Goal: Transaction & Acquisition: Book appointment/travel/reservation

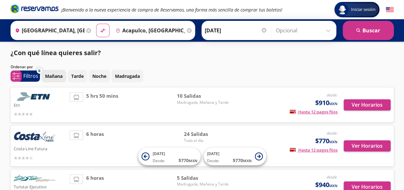
click at [49, 77] on p "Mañana" at bounding box center [54, 76] width 18 height 7
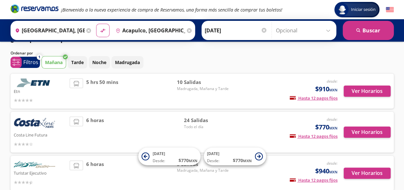
scroll to position [14, 0]
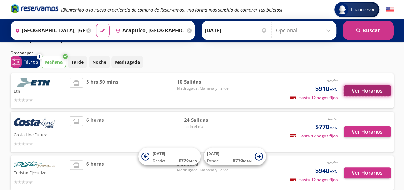
click at [370, 95] on button "Ver Horarios" at bounding box center [367, 90] width 47 height 11
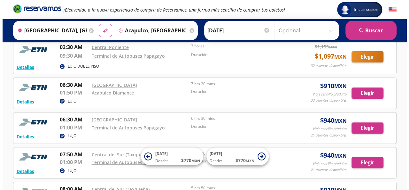
scroll to position [74, 0]
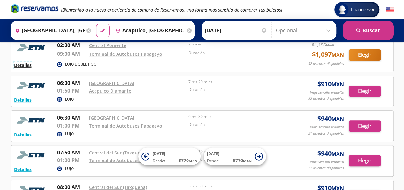
click at [22, 63] on button "Detalles" at bounding box center [23, 65] width 18 height 7
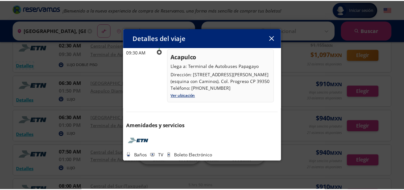
scroll to position [0, 0]
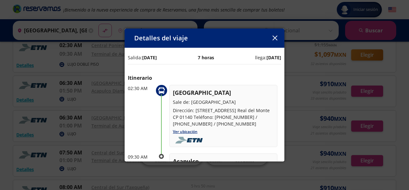
click at [275, 43] on div "Detalles del viaje" at bounding box center [205, 37] width 160 height 19
click at [271, 36] on button "button" at bounding box center [275, 38] width 10 height 10
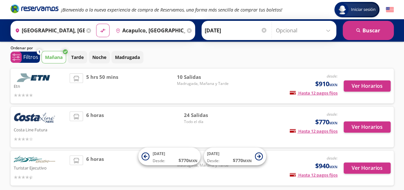
scroll to position [50, 0]
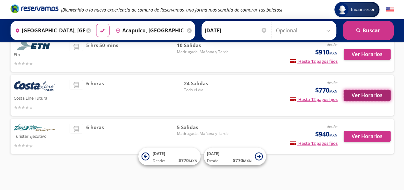
click at [376, 97] on button "Ver Horarios" at bounding box center [367, 94] width 47 height 11
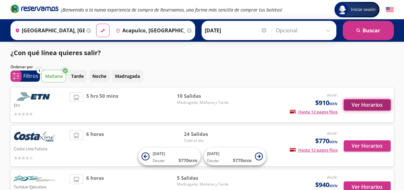
click at [358, 103] on button "Ver Horarios" at bounding box center [367, 104] width 47 height 11
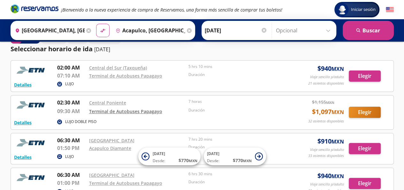
scroll to position [16, 0]
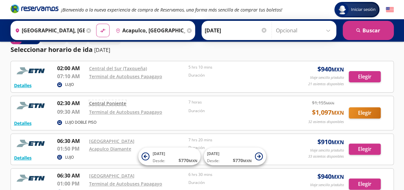
click at [109, 103] on link "Central Poniente" at bounding box center [107, 103] width 37 height 6
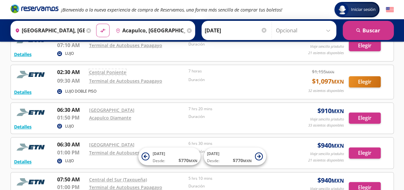
scroll to position [0, 0]
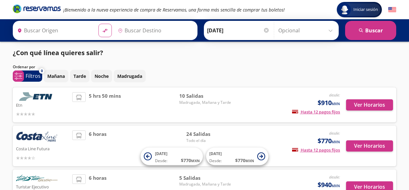
type input "[GEOGRAPHIC_DATA], [GEOGRAPHIC_DATA]"
type input "Acapulco, [GEOGRAPHIC_DATA]"
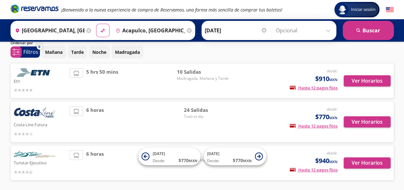
scroll to position [25, 0]
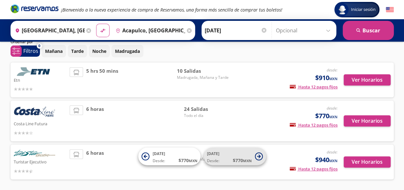
click at [224, 156] on span "[DATE] Desde: $ 770 MXN" at bounding box center [229, 156] width 45 height 14
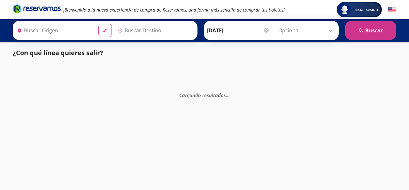
type input "[GEOGRAPHIC_DATA], [GEOGRAPHIC_DATA]"
type input "Acapulco, [GEOGRAPHIC_DATA]"
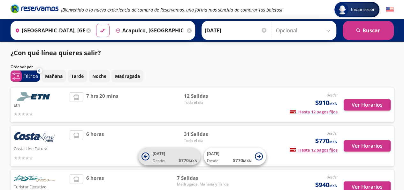
click at [168, 152] on span "[DATE] Desde: $ 770 MXN" at bounding box center [175, 156] width 45 height 14
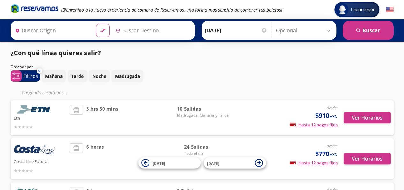
type input "Acapulco, [GEOGRAPHIC_DATA]"
type input "[GEOGRAPHIC_DATA], [GEOGRAPHIC_DATA]"
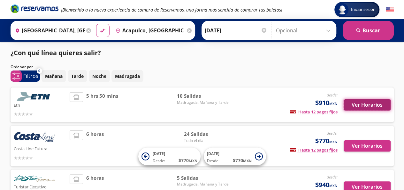
click at [350, 108] on button "Ver Horarios" at bounding box center [367, 104] width 47 height 11
